Goal: Find specific page/section: Find specific page/section

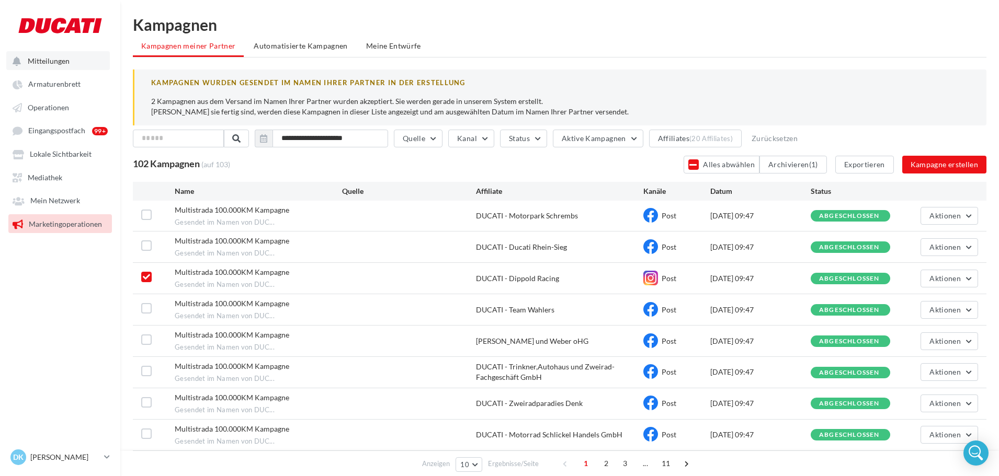
drag, startPoint x: 0, startPoint y: 0, endPoint x: 49, endPoint y: 63, distance: 79.8
click at [49, 63] on span "Mitteilungen" at bounding box center [49, 60] width 42 height 9
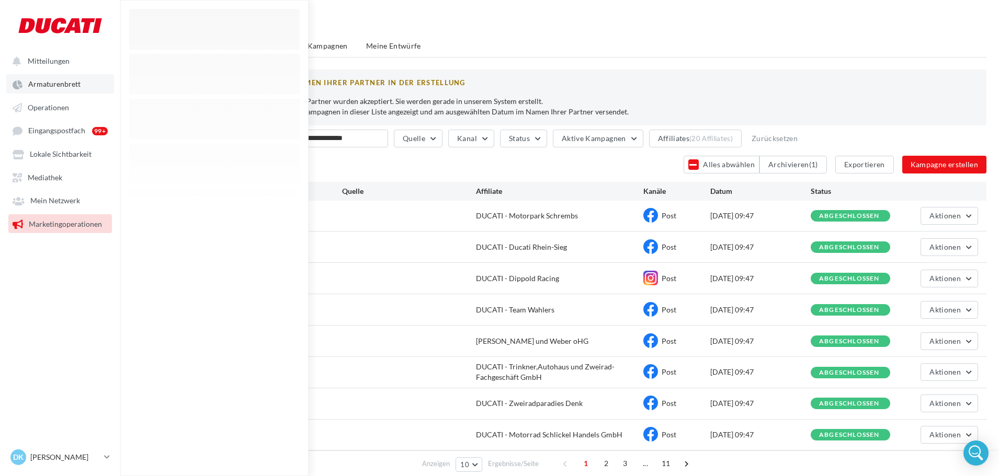
click at [43, 92] on link "Armaturenbrett" at bounding box center [60, 83] width 108 height 19
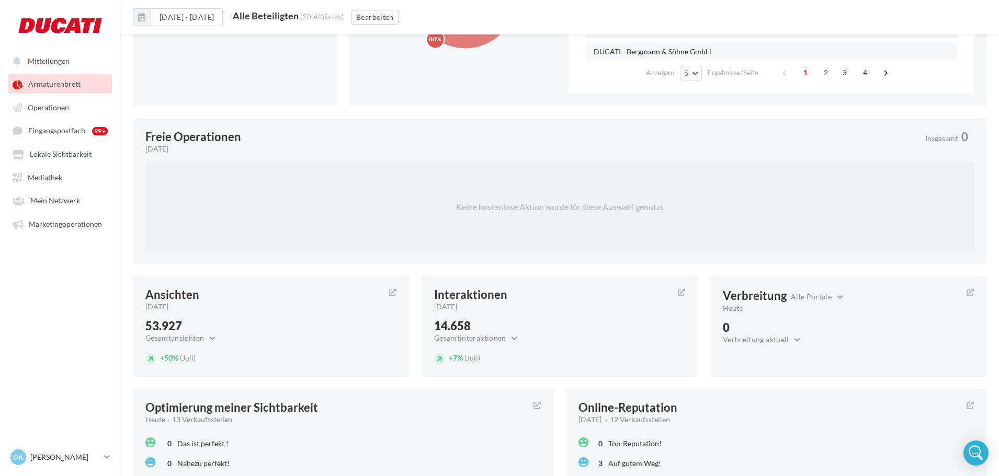
scroll to position [688, 0]
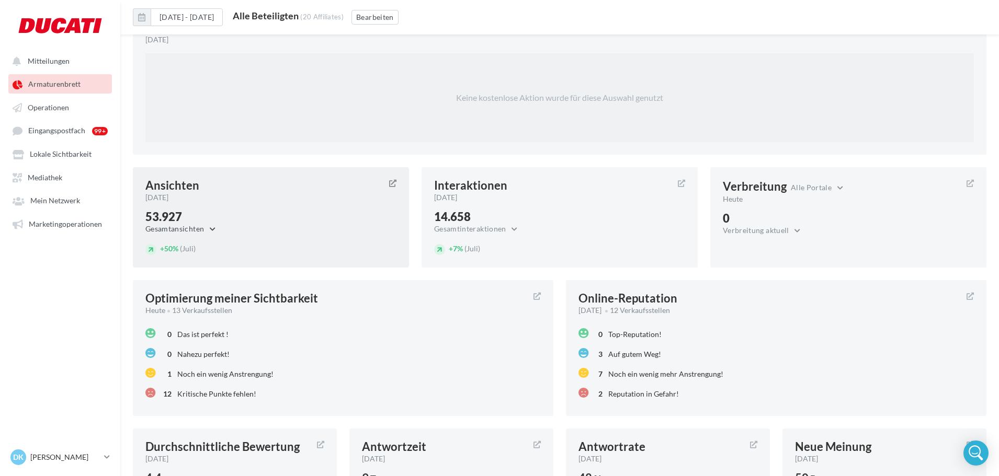
click at [211, 228] on button "Gesamtansichten" at bounding box center [182, 229] width 75 height 13
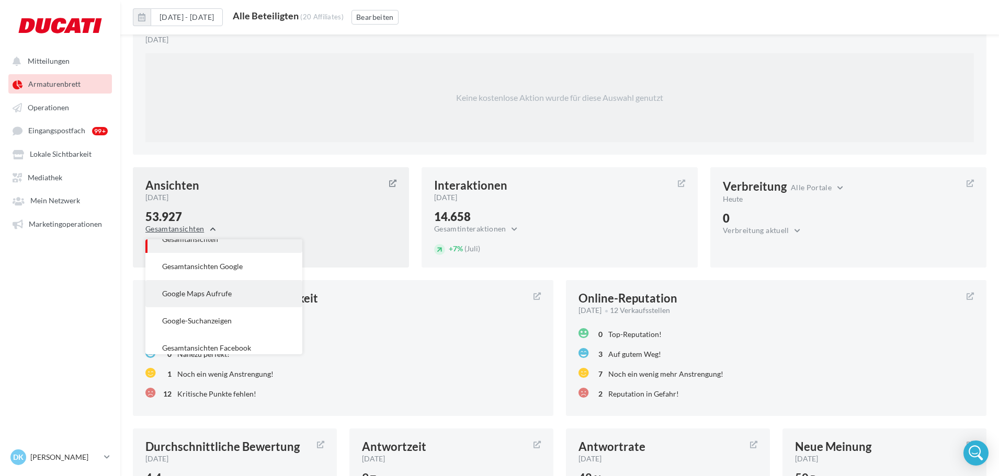
scroll to position [21, 0]
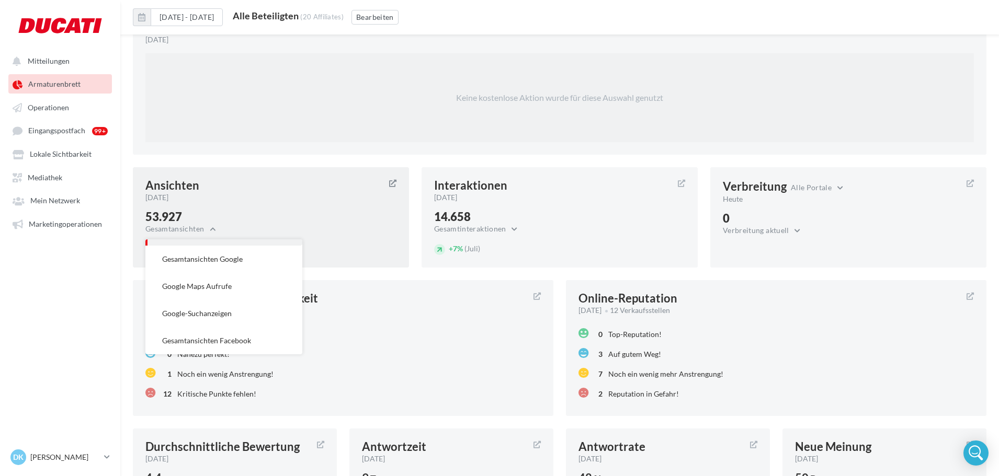
click at [297, 199] on div "[DATE]" at bounding box center [262, 197] width 235 height 10
